Goal: Information Seeking & Learning: Learn about a topic

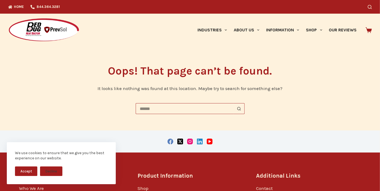
click at [202, 112] on input "Search for..." at bounding box center [185, 108] width 98 height 11
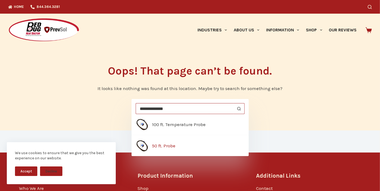
type input "**********"
click at [153, 144] on span "50 ft. Probe" at bounding box center [163, 146] width 23 height 8
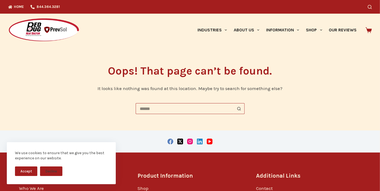
click at [162, 110] on input "Search for..." at bounding box center [185, 108] width 98 height 11
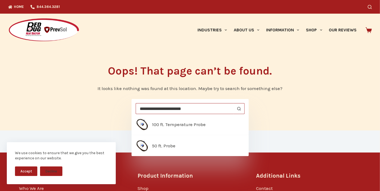
type input "**********"
click at [234, 103] on button "Search button" at bounding box center [239, 108] width 11 height 11
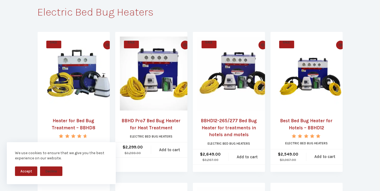
scroll to position [82, 0]
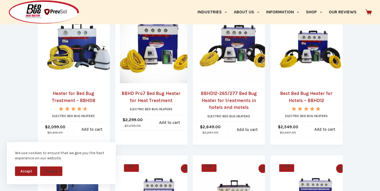
click at [69, 49] on img "Heater for Bed Bug Treatment - BBHD8" at bounding box center [79, 46] width 74 height 74
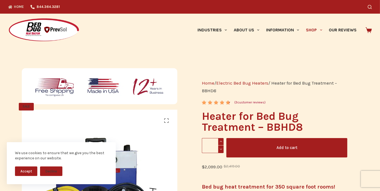
click at [14, 6] on link "Home" at bounding box center [17, 7] width 19 height 14
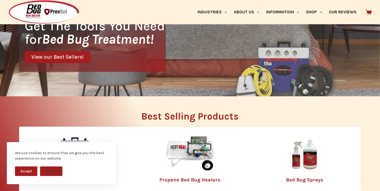
scroll to position [136, 0]
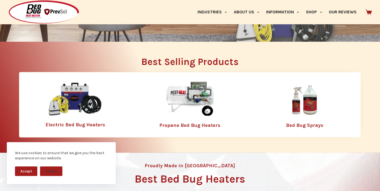
click at [191, 98] on img at bounding box center [190, 99] width 71 height 35
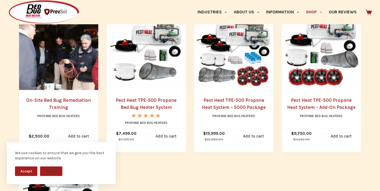
scroll to position [272, 0]
